Goal: Find specific page/section: Find specific page/section

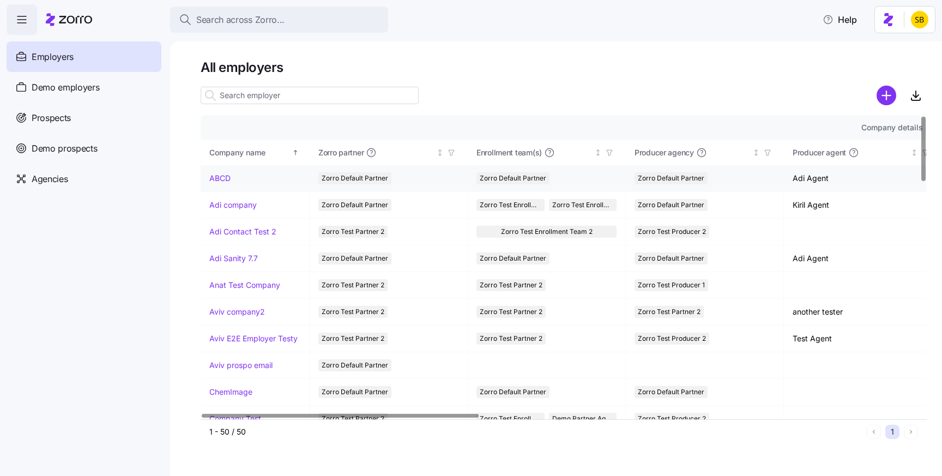
click at [221, 178] on link "ABCD" at bounding box center [219, 178] width 21 height 11
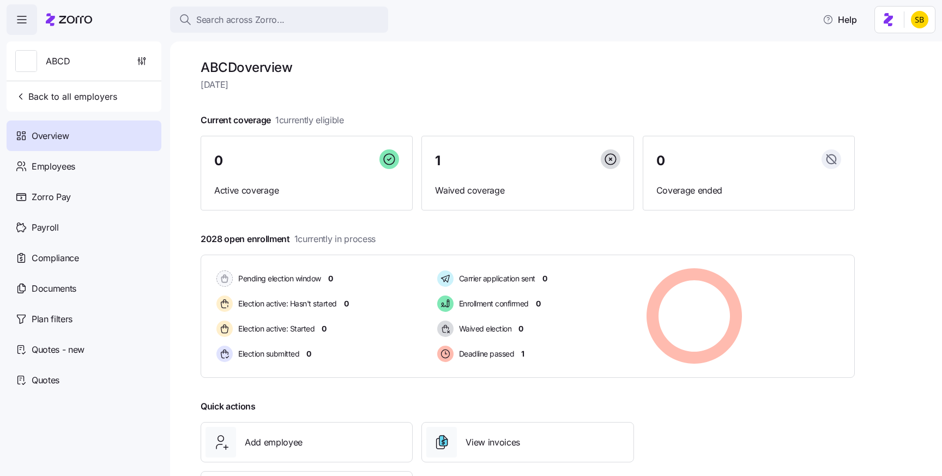
scroll to position [62, 0]
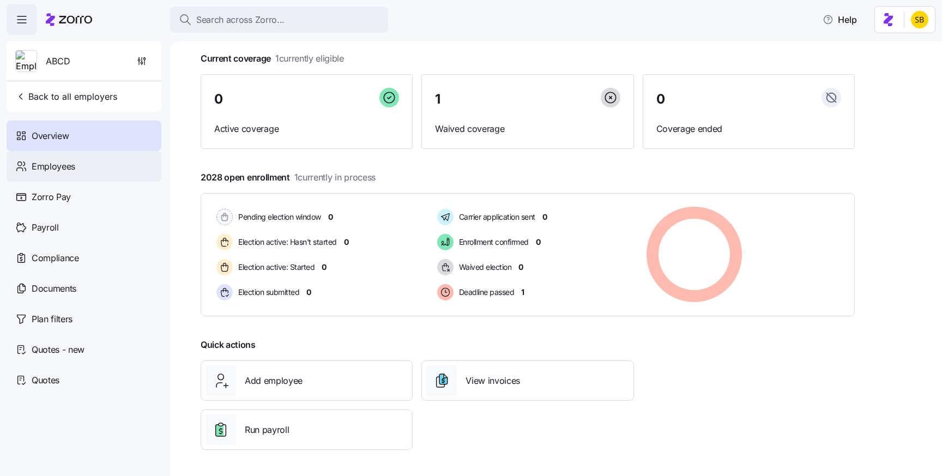
click at [70, 165] on span "Employees" at bounding box center [54, 167] width 44 height 14
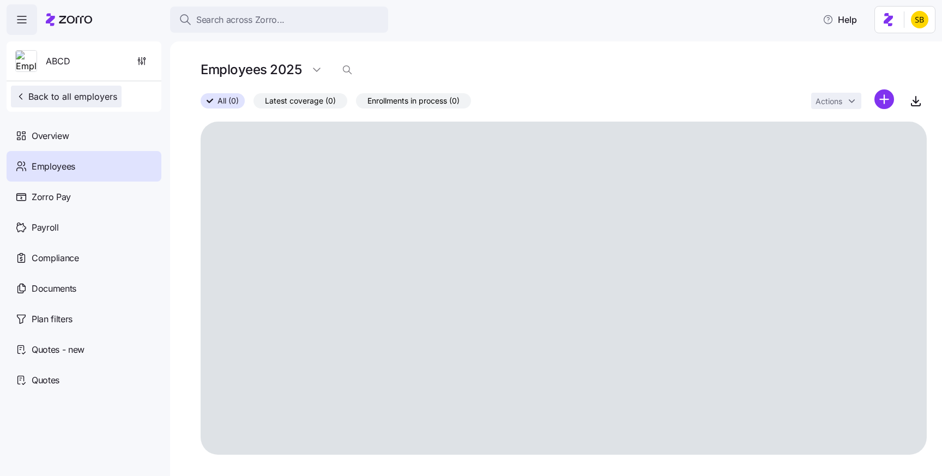
click at [17, 86] on button "Back to all employers" at bounding box center [66, 97] width 111 height 22
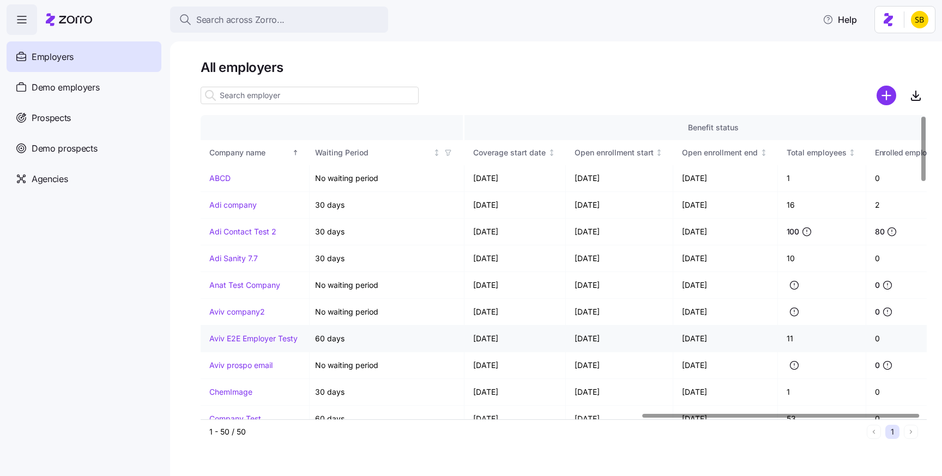
scroll to position [0, 1156]
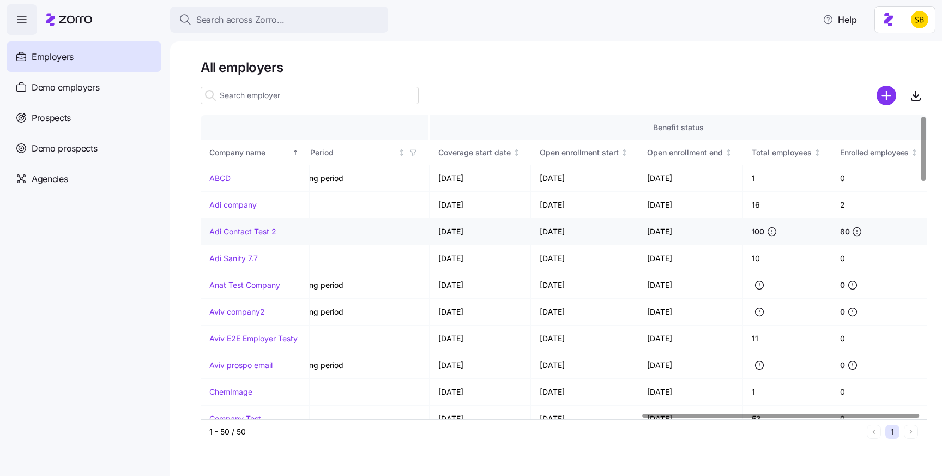
click at [241, 230] on link "Adi Contact Test 2" at bounding box center [242, 231] width 67 height 11
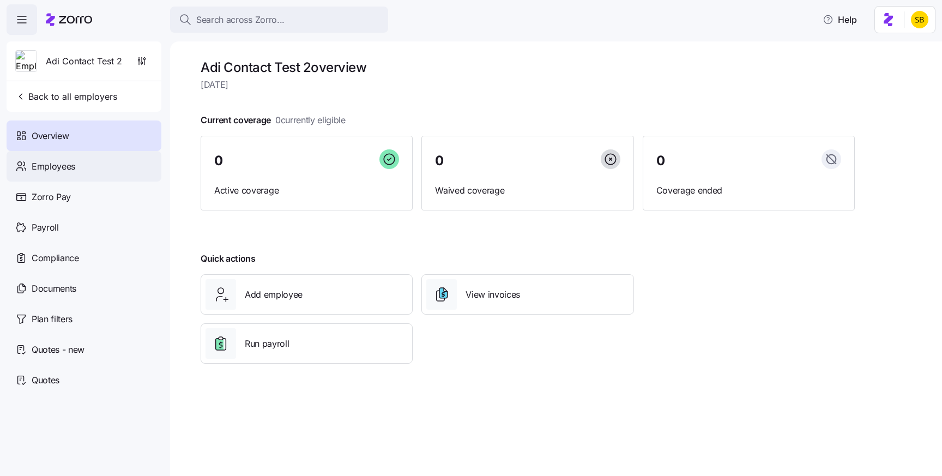
click at [20, 159] on div "Employees" at bounding box center [84, 166] width 155 height 31
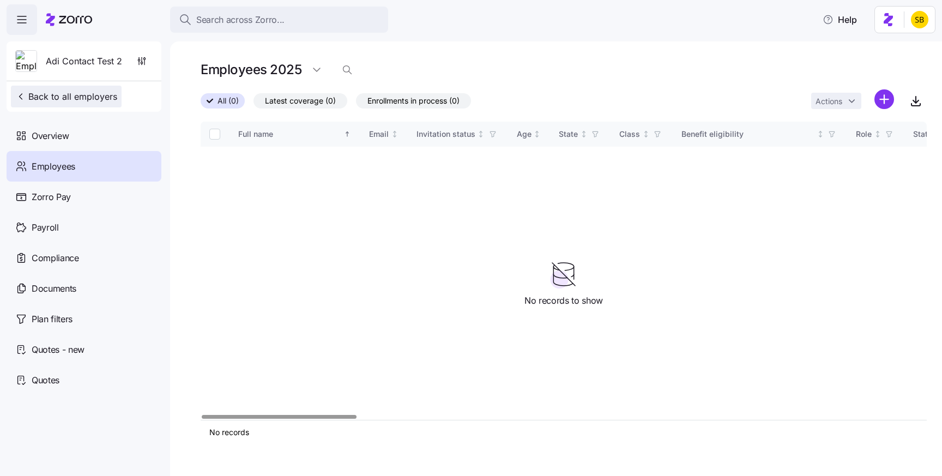
click at [58, 89] on button "Back to all employers" at bounding box center [66, 97] width 111 height 22
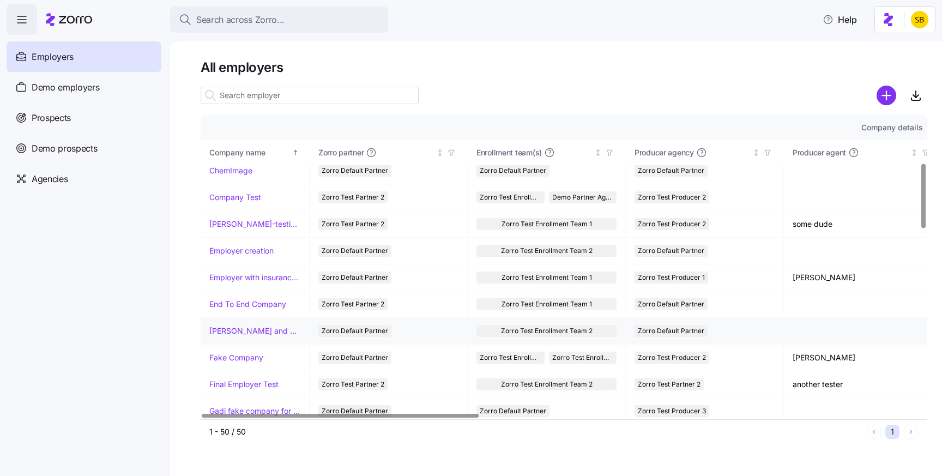
scroll to position [220, 0]
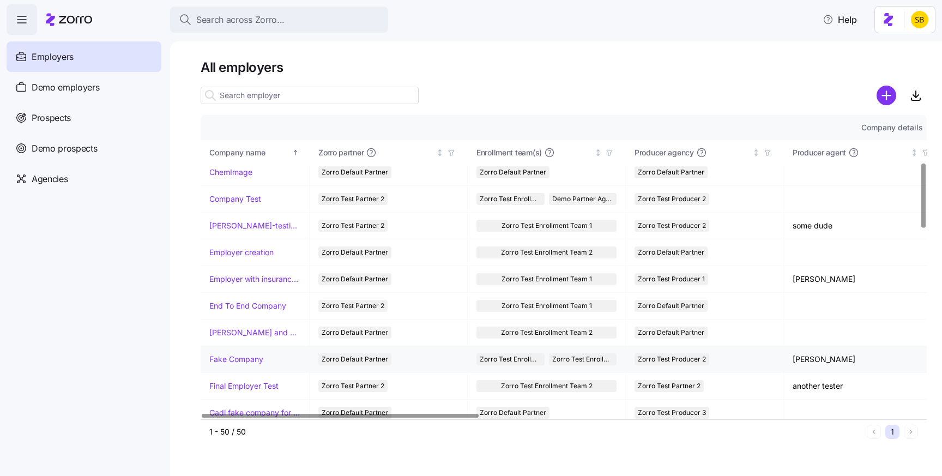
click at [247, 357] on link "Fake Company" at bounding box center [236, 359] width 54 height 11
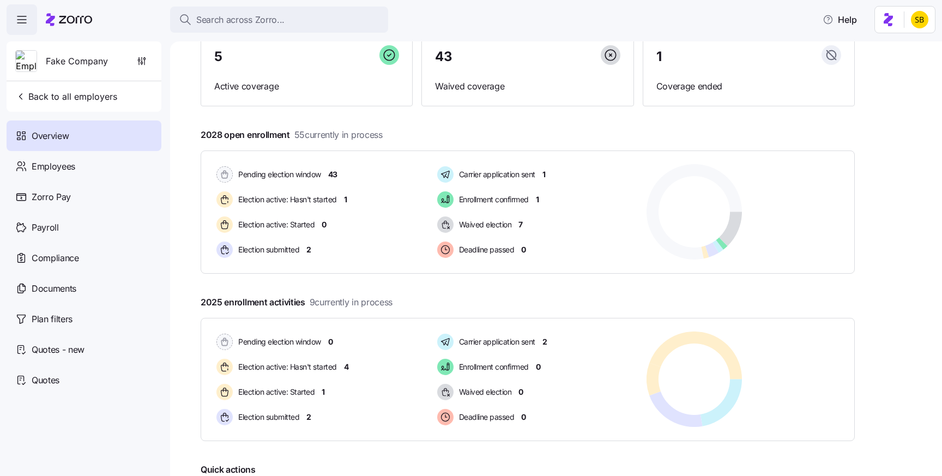
scroll to position [142, 0]
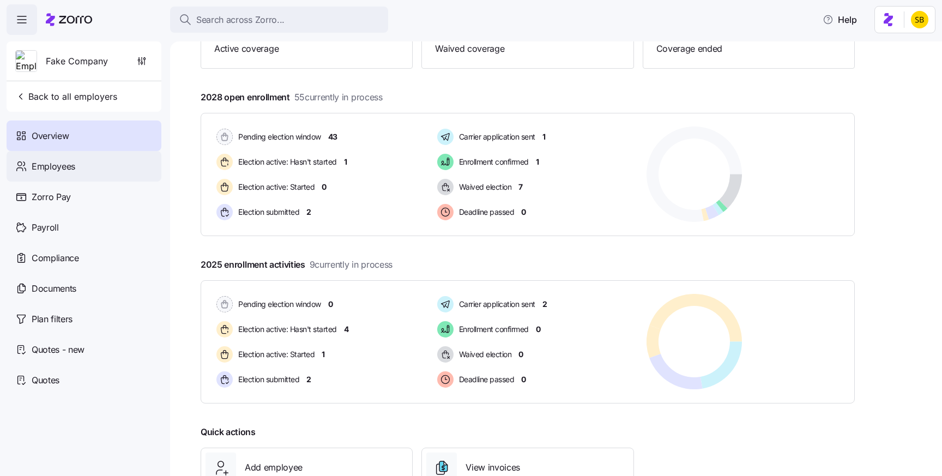
click at [75, 161] on div "Employees" at bounding box center [84, 166] width 155 height 31
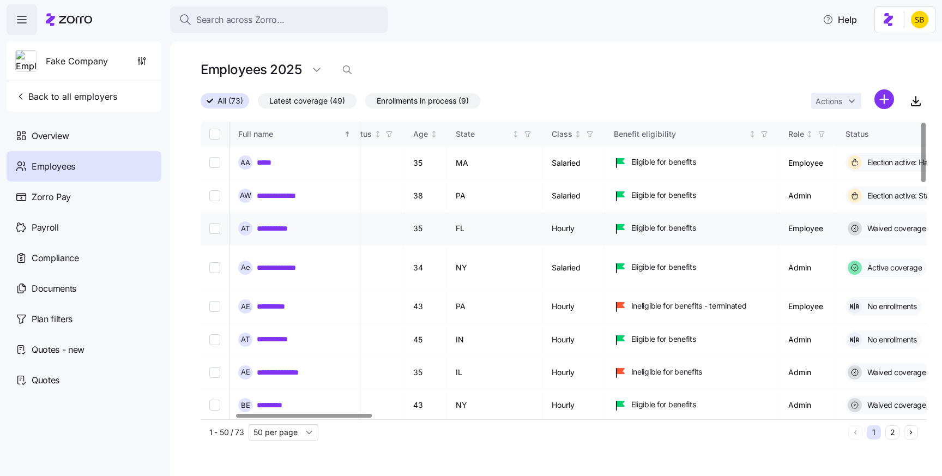
scroll to position [0, 183]
click at [261, 164] on link "*****" at bounding box center [265, 162] width 16 height 11
